Goal: Information Seeking & Learning: Learn about a topic

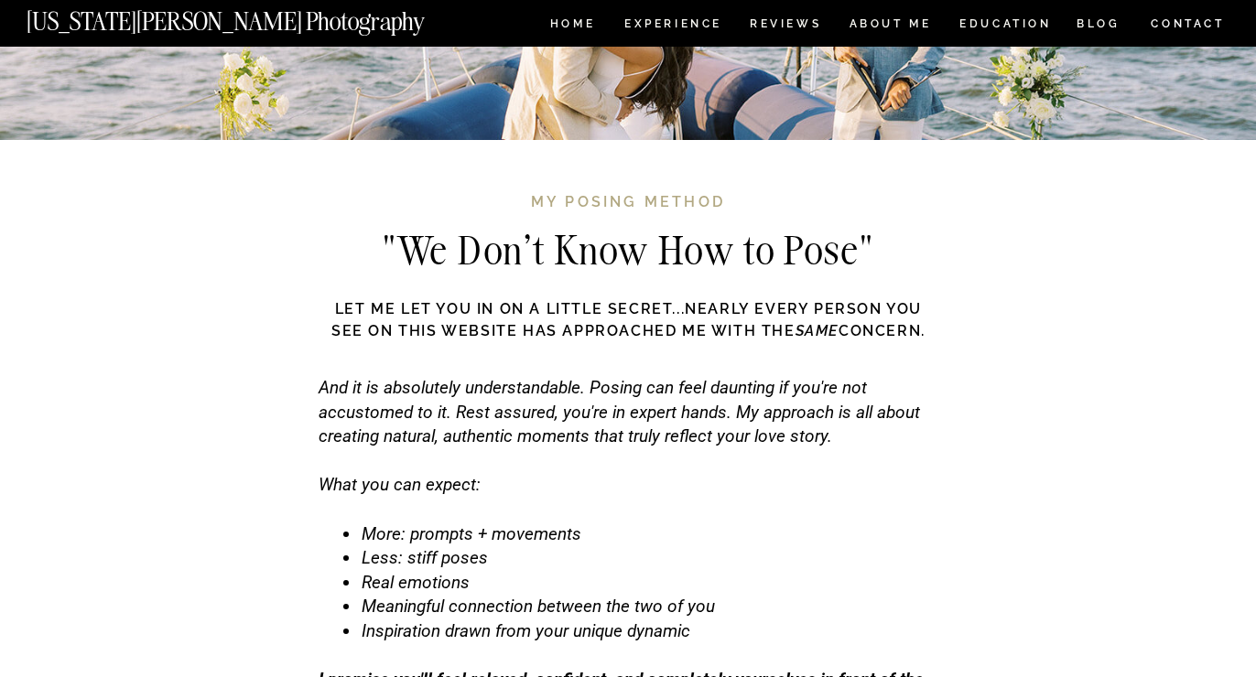
scroll to position [5525, 0]
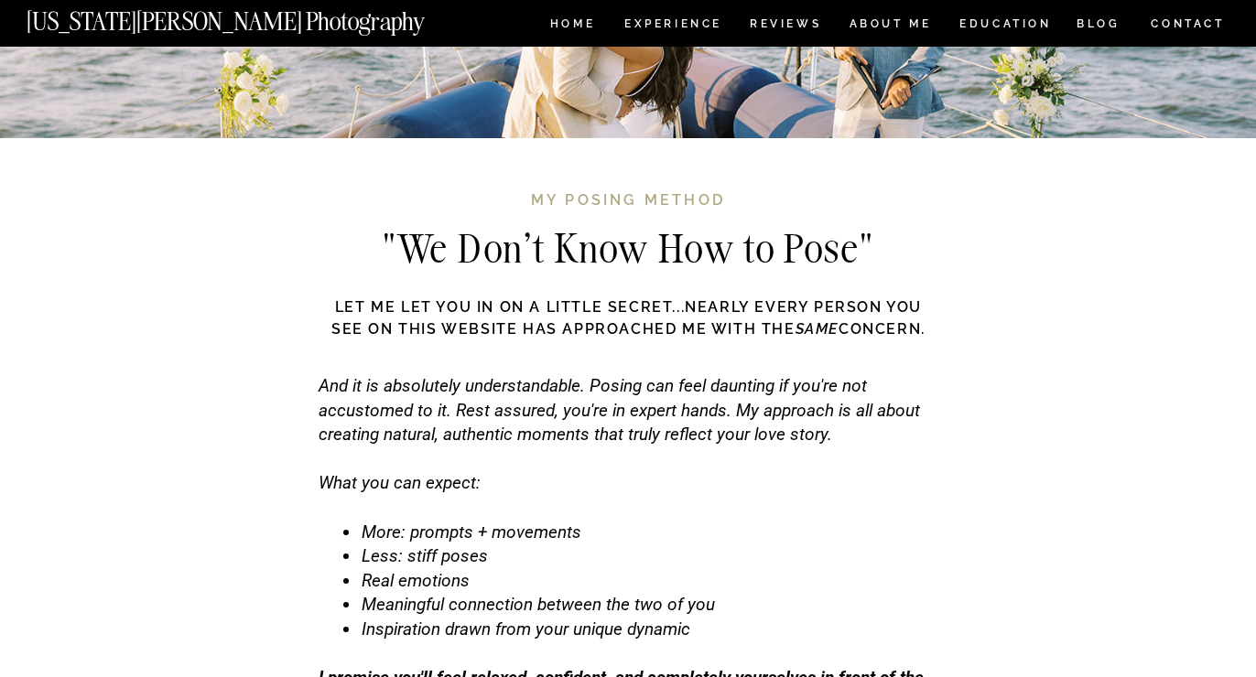
click at [584, 207] on h3 "My posing method" at bounding box center [627, 202] width 505 height 26
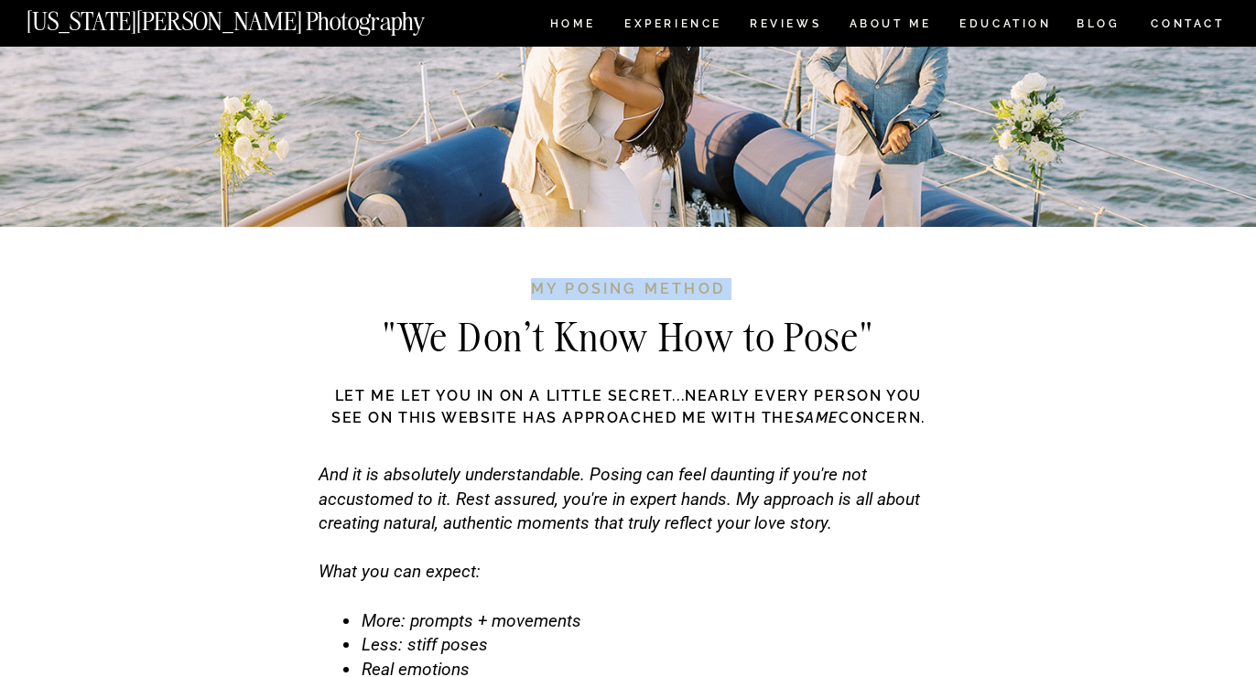
scroll to position [5439, 0]
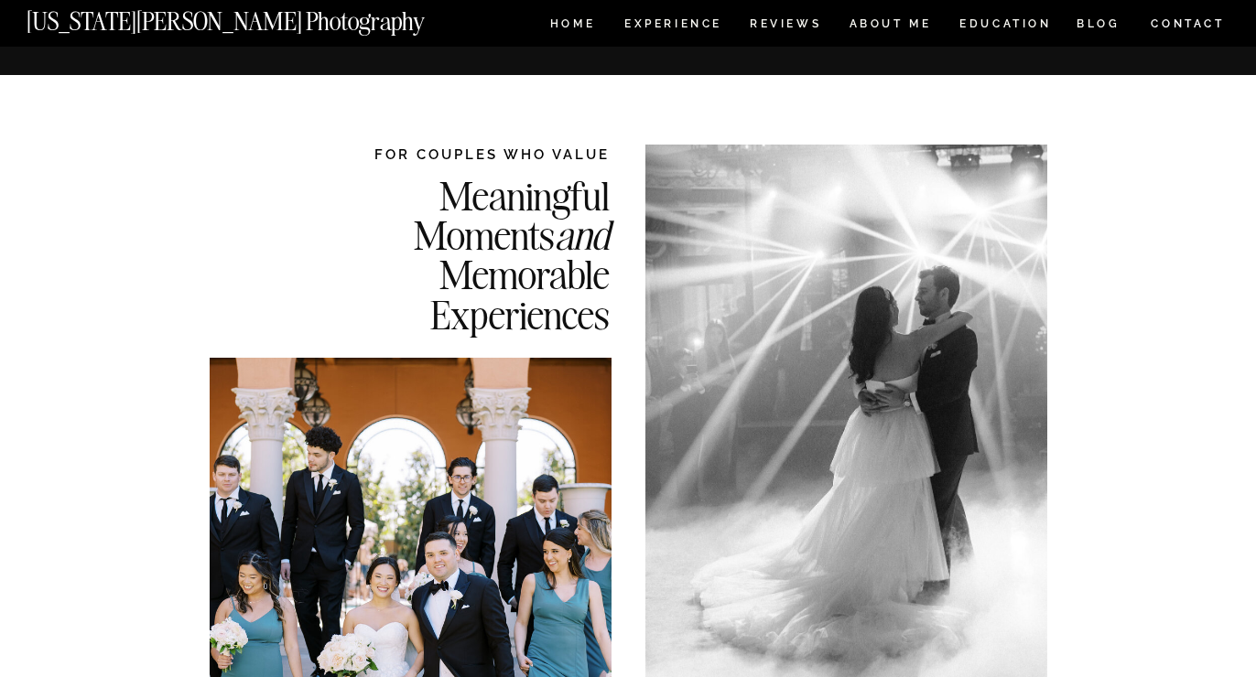
scroll to position [5596, 0]
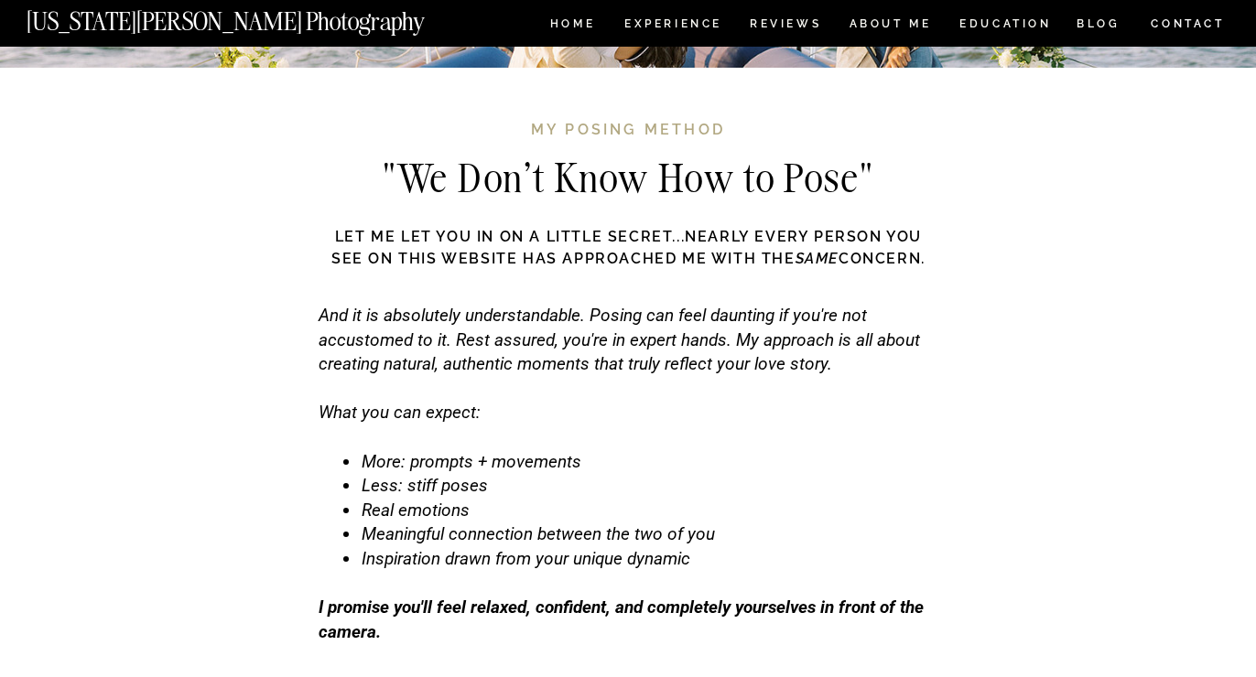
drag, startPoint x: 336, startPoint y: 229, endPoint x: 928, endPoint y: 252, distance: 592.6
click at [928, 252] on h3 "Let me let you in on a little secret...nearly every person you see on this webs…" at bounding box center [628, 249] width 612 height 46
copy h3 "Let me let you in on a little secret...nearly every person you see on this webs…"
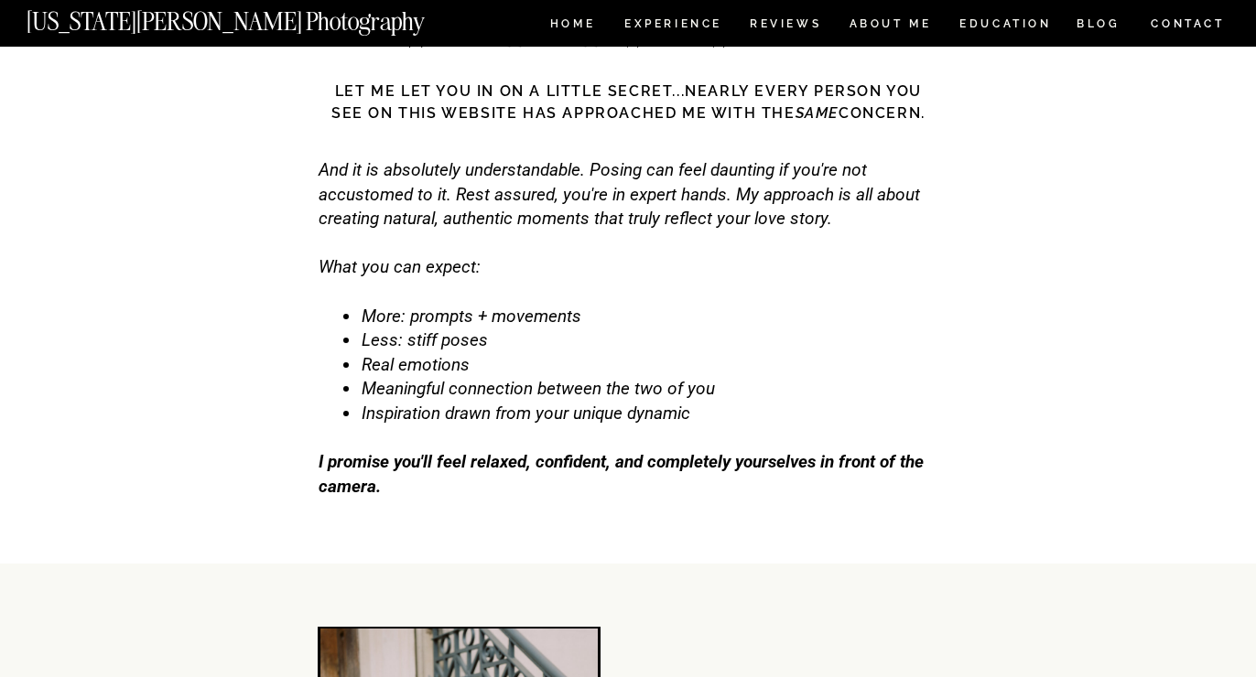
scroll to position [5745, 0]
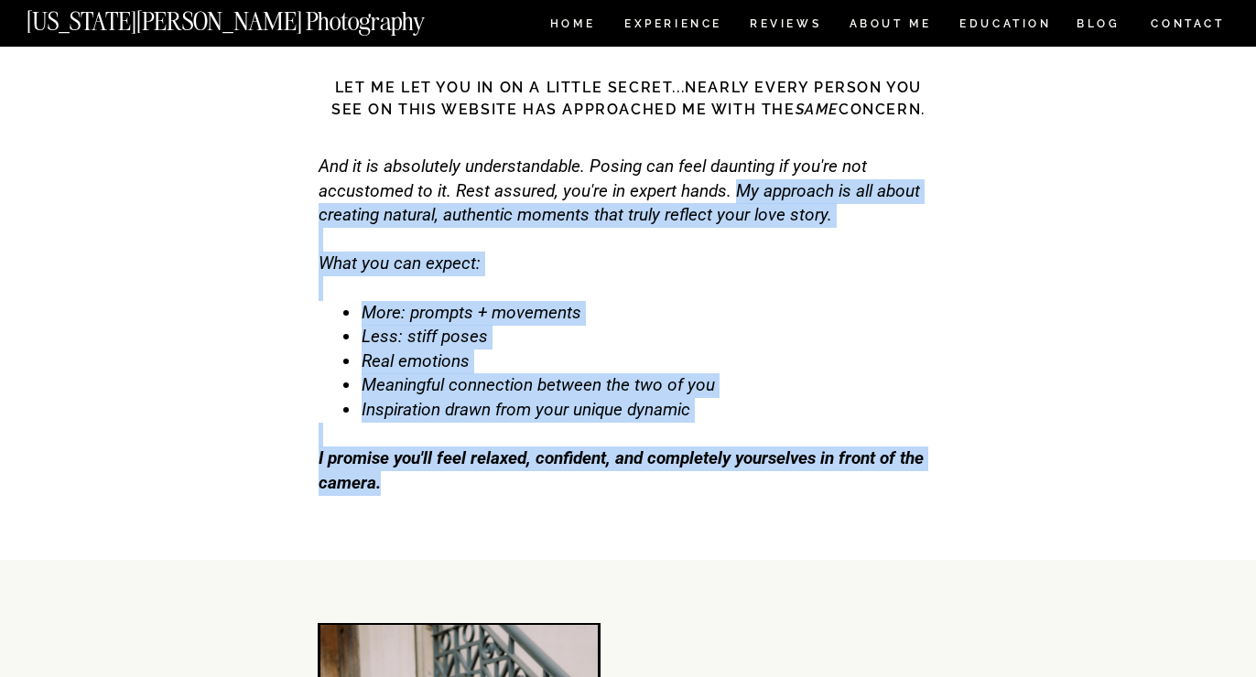
drag, startPoint x: 734, startPoint y: 186, endPoint x: 763, endPoint y: 492, distance: 308.0
click at [763, 492] on div "And it is absolutely understandable. Posing can feel daunting if you're not acc…" at bounding box center [628, 337] width 619 height 364
copy div "My approach is all about creating natural, authentic moments that truly reflect…"
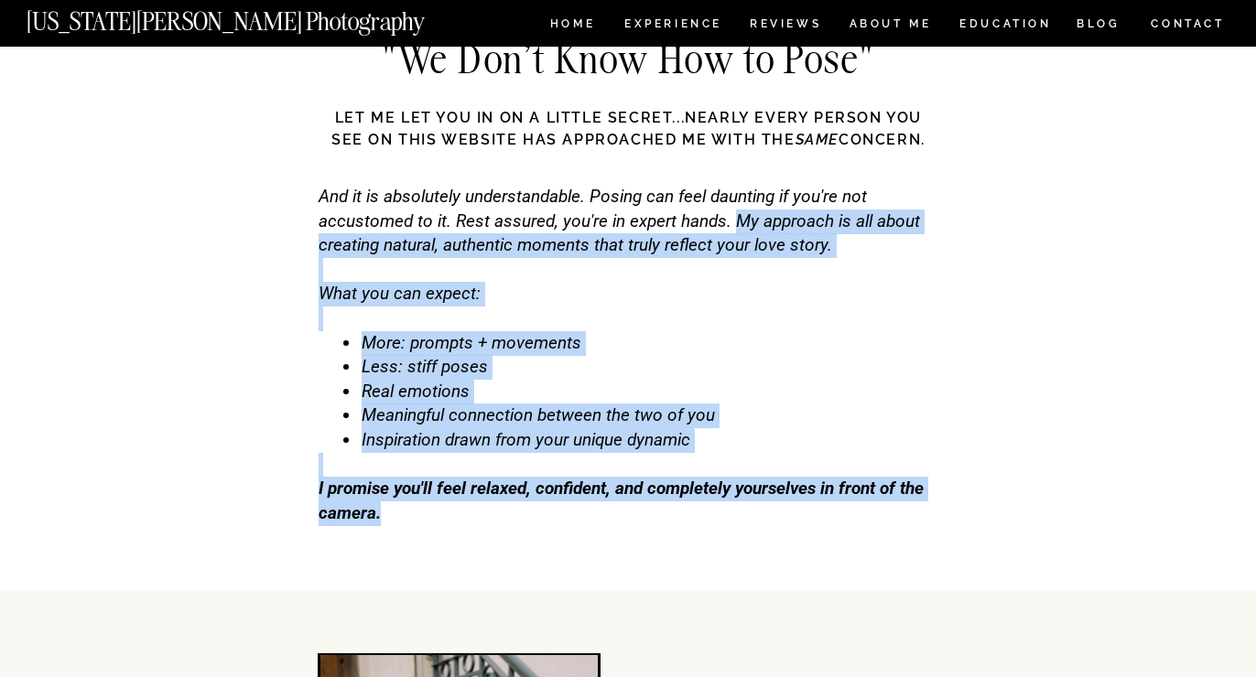
scroll to position [5714, 0]
click at [627, 275] on div "And it is absolutely understandable. Posing can feel daunting if you're not acc…" at bounding box center [628, 368] width 619 height 364
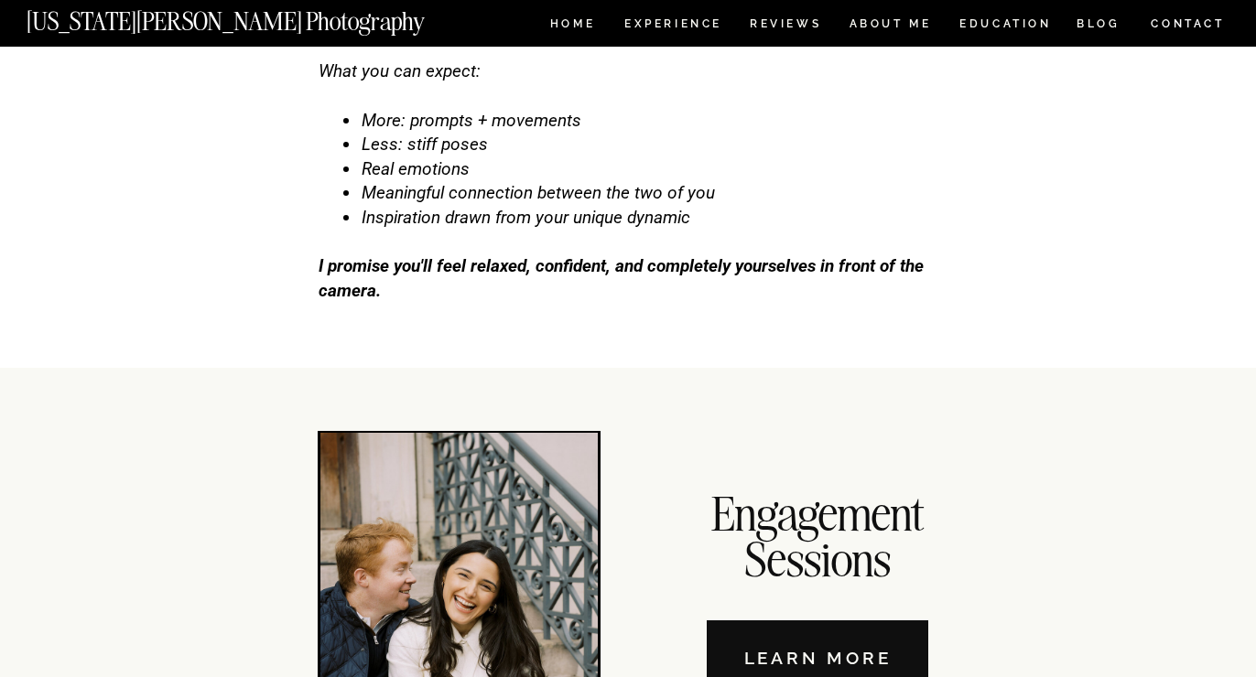
scroll to position [6025, 0]
